Goal: Information Seeking & Learning: Find specific fact

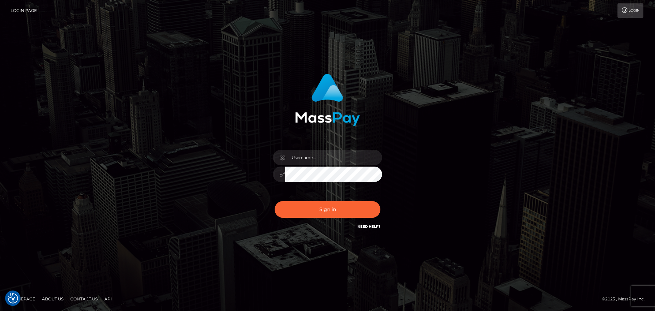
click at [364, 149] on div at bounding box center [327, 171] width 119 height 52
click at [344, 160] on input "text" at bounding box center [333, 157] width 97 height 15
type input "Seleen"
click at [301, 207] on button "Sign in" at bounding box center [328, 209] width 106 height 17
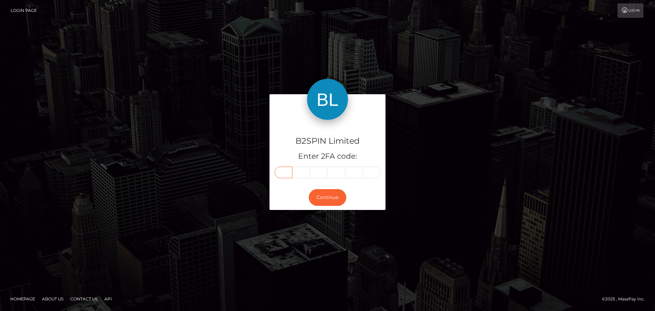
paste input "8"
type input "8"
type input "1"
type input "5"
type input "9"
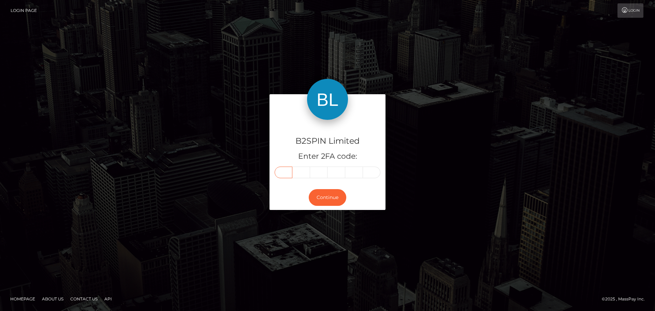
type input "0"
type input "5"
click at [337, 198] on button "Continue" at bounding box center [328, 197] width 38 height 17
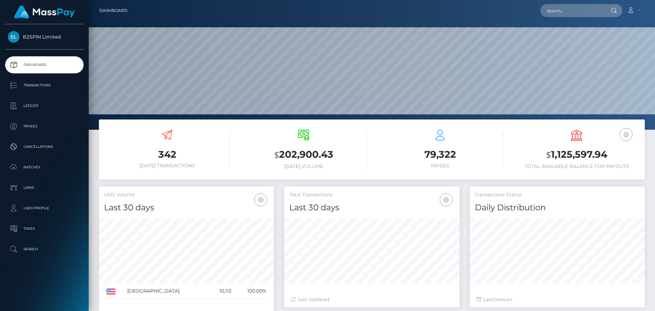
scroll to position [121, 175]
click at [585, 6] on input "text" at bounding box center [573, 10] width 64 height 13
paste input "815905"
click at [576, 9] on input "815905" at bounding box center [573, 10] width 64 height 13
paste input "e97c59bb-5148-4a52-9fea-79564b1968ce"
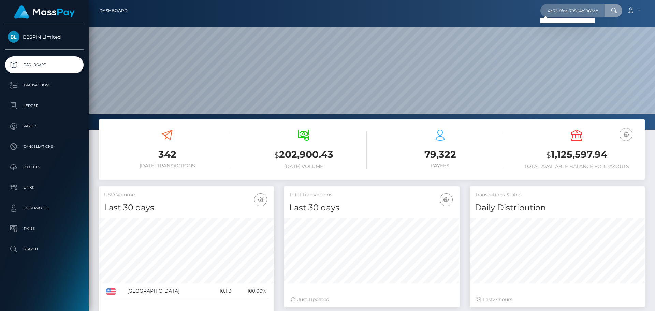
scroll to position [0, 0]
click at [586, 14] on input "e97c59bb-5148-4a52-9fea-79564b1968ce" at bounding box center [573, 10] width 64 height 13
click at [592, 10] on input "e97c59bb-5148-4a52-9fea-79564b1968ce" at bounding box center [573, 10] width 64 height 13
paste input "3437675"
click at [592, 14] on input "3437675" at bounding box center [573, 10] width 64 height 13
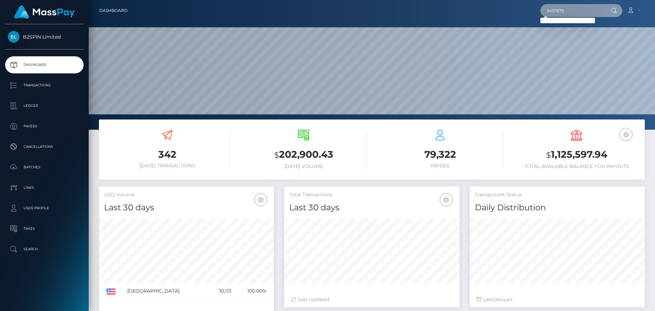
paste input "1945847679"
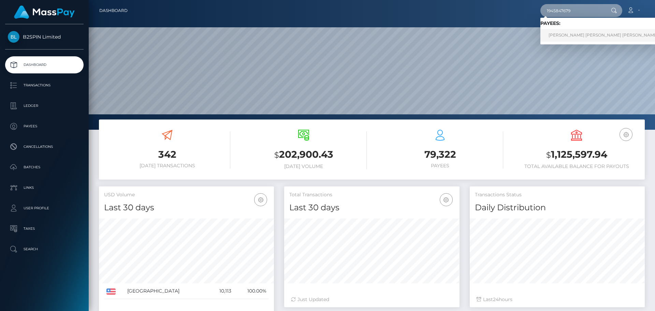
type input "1945847679"
click at [578, 35] on link "DANIEL ARMANDO HERNANDEZ FUENTES" at bounding box center [604, 35] width 126 height 13
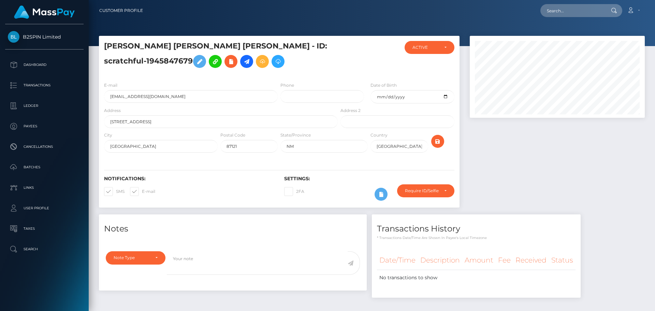
scroll to position [82, 175]
click at [501, 182] on div at bounding box center [557, 125] width 185 height 179
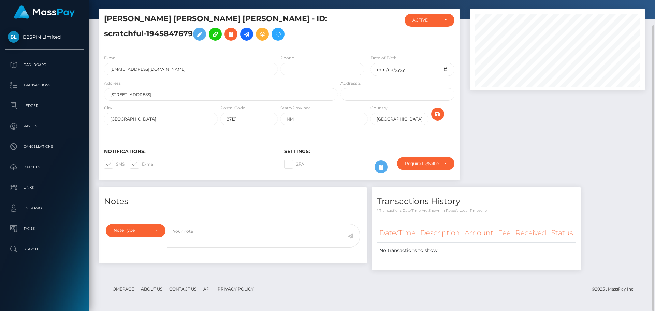
scroll to position [0, 0]
